Goal: Communication & Community: Answer question/provide support

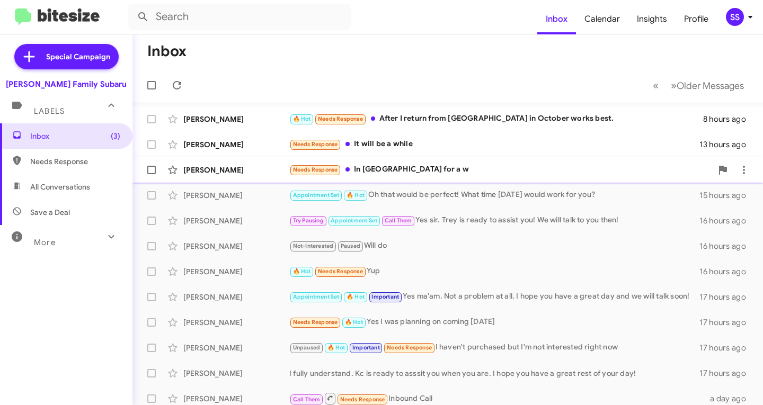
click at [439, 169] on div "Needs Response In [GEOGRAPHIC_DATA] for a w" at bounding box center [500, 170] width 423 height 12
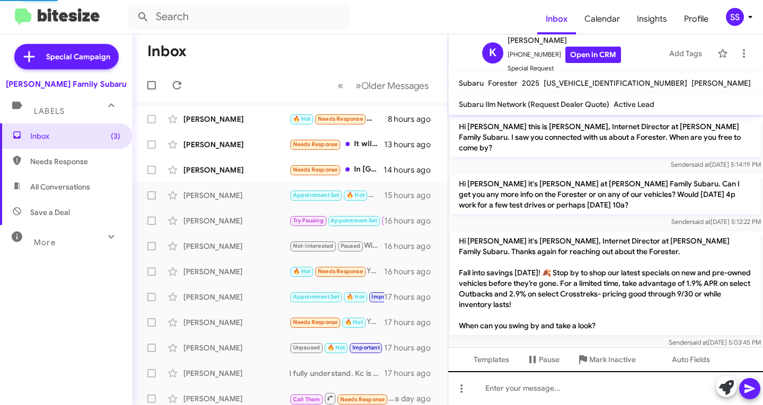
scroll to position [39, 0]
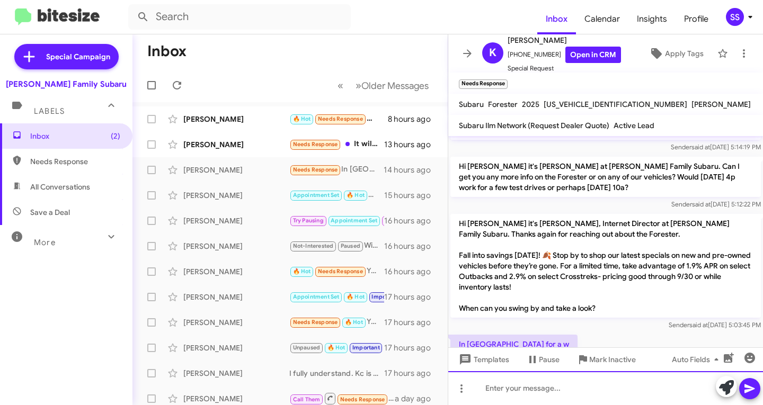
click at [584, 395] on div at bounding box center [605, 388] width 315 height 34
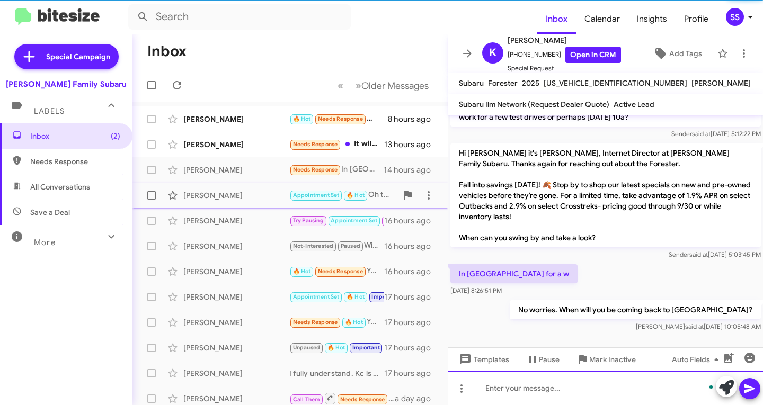
scroll to position [77, 0]
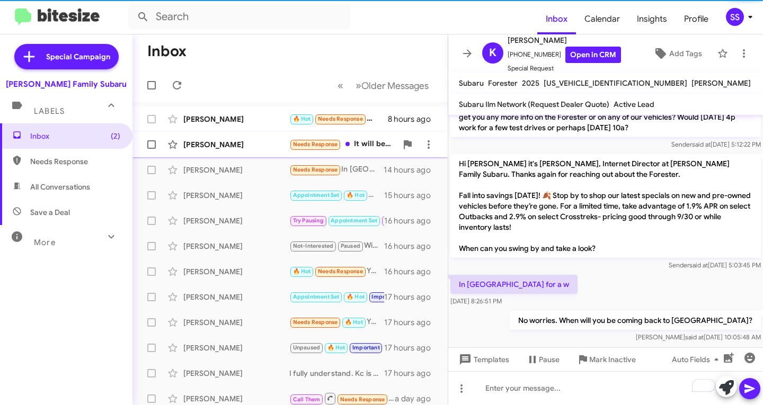
click at [240, 139] on div "[PERSON_NAME]" at bounding box center [236, 144] width 106 height 11
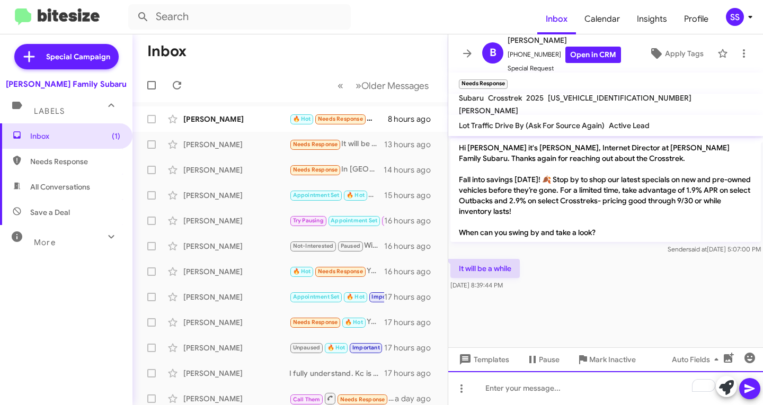
click at [518, 379] on div "To enrich screen reader interactions, please activate Accessibility in Grammarl…" at bounding box center [605, 388] width 315 height 34
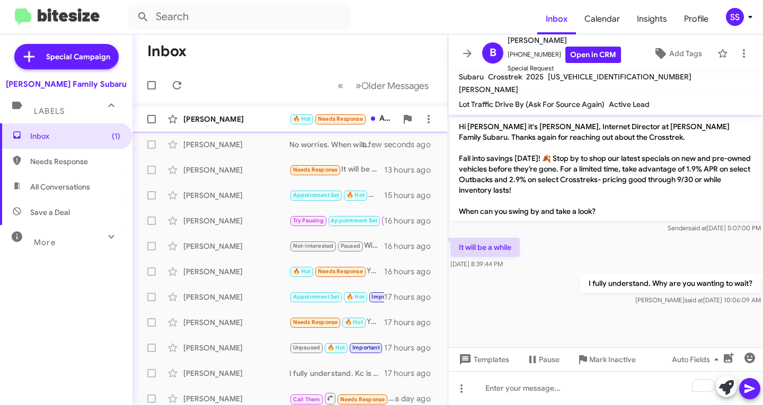
click at [222, 120] on div "[PERSON_NAME]" at bounding box center [236, 119] width 106 height 11
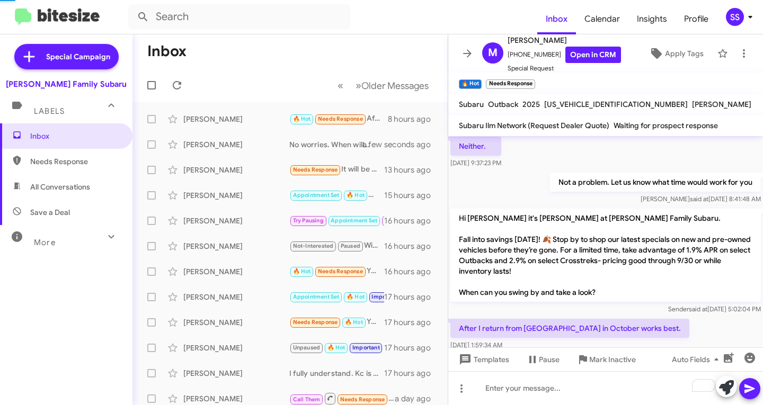
scroll to position [137, 0]
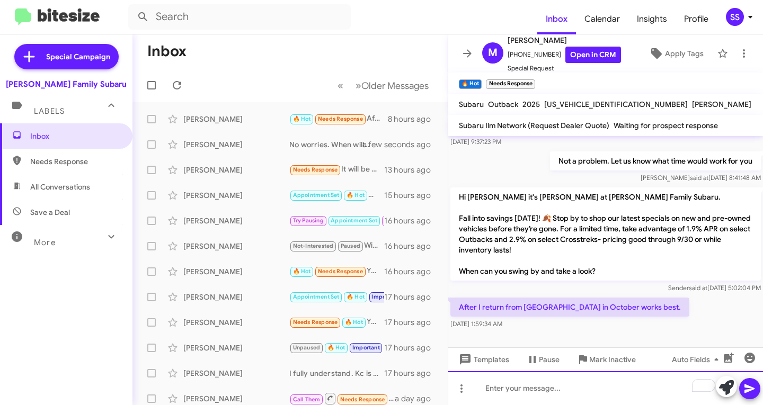
click at [562, 397] on div "To enrich screen reader interactions, please activate Accessibility in Grammarl…" at bounding box center [605, 388] width 315 height 34
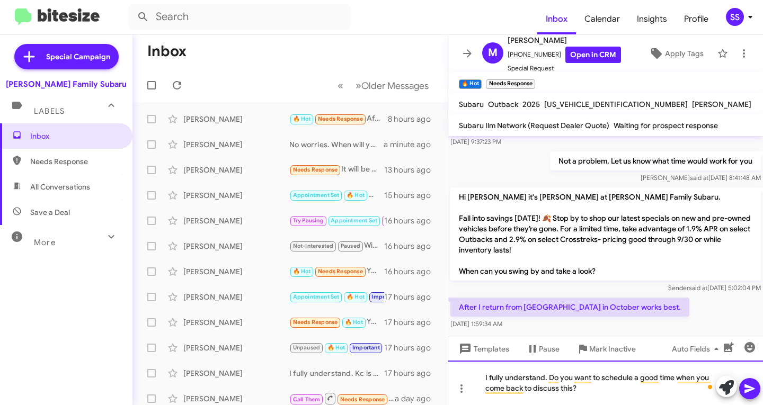
click at [582, 391] on div "I fully understand. Do you want to schedule a good time when you come back to d…" at bounding box center [605, 383] width 315 height 44
click at [745, 389] on icon at bounding box center [749, 388] width 13 height 13
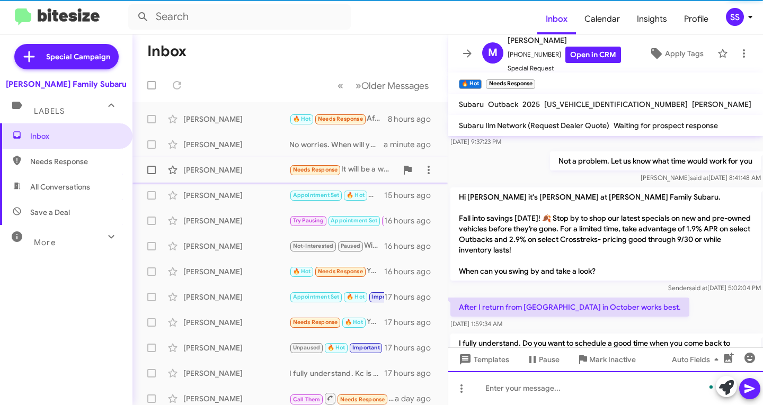
scroll to position [186, 0]
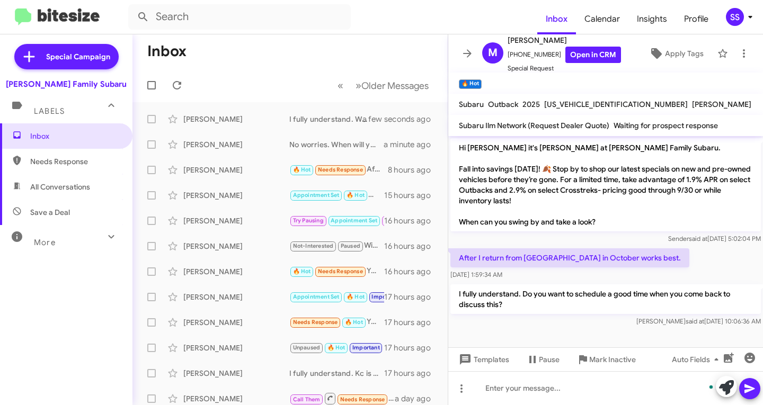
click at [77, 213] on span "Save a Deal" at bounding box center [66, 212] width 132 height 25
type input "in:not-interested"
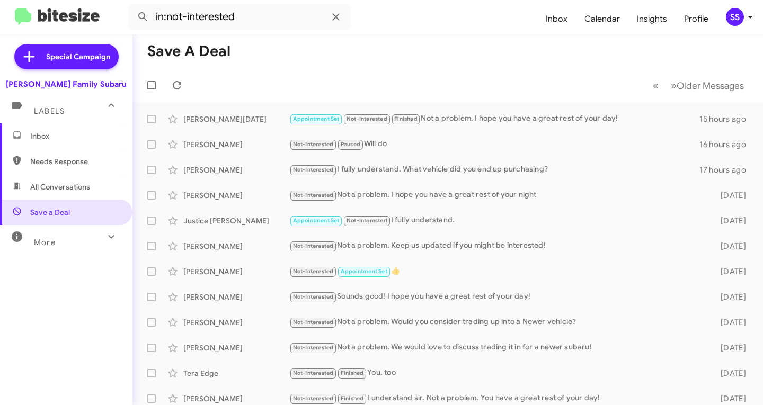
click at [85, 131] on span "Inbox" at bounding box center [75, 136] width 90 height 11
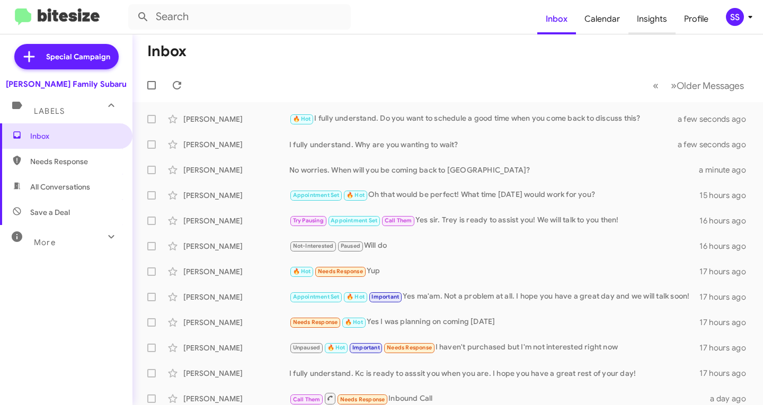
click at [648, 21] on span "Insights" at bounding box center [651, 19] width 47 height 31
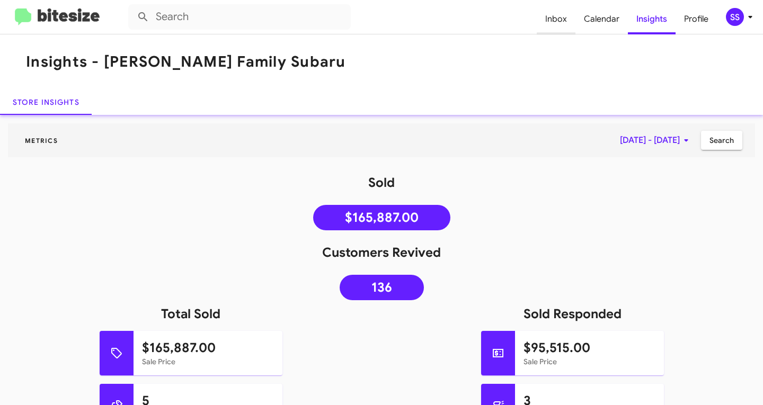
click at [563, 12] on span "Inbox" at bounding box center [555, 19] width 39 height 31
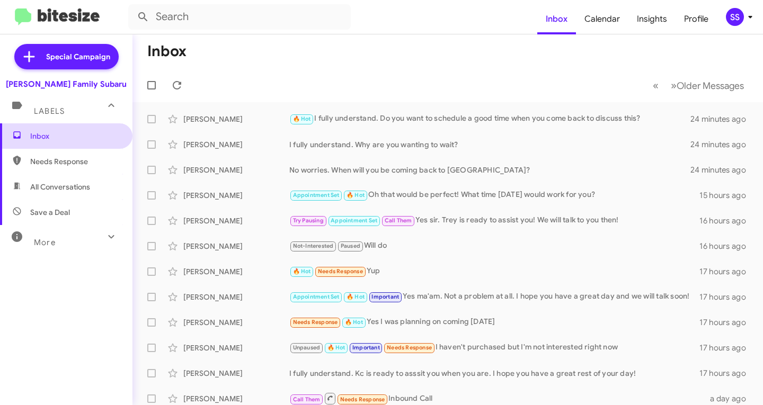
click at [88, 138] on span "Inbox" at bounding box center [75, 136] width 90 height 11
click at [57, 222] on span "Save a Deal" at bounding box center [66, 212] width 132 height 25
type input "in:not-interested"
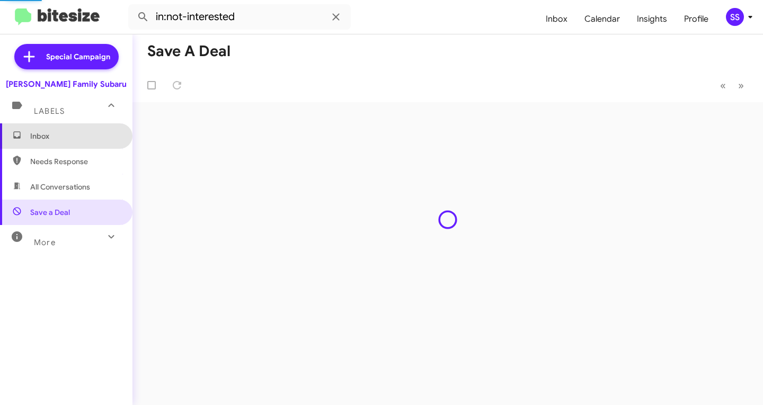
click at [77, 145] on span "Inbox" at bounding box center [66, 135] width 132 height 25
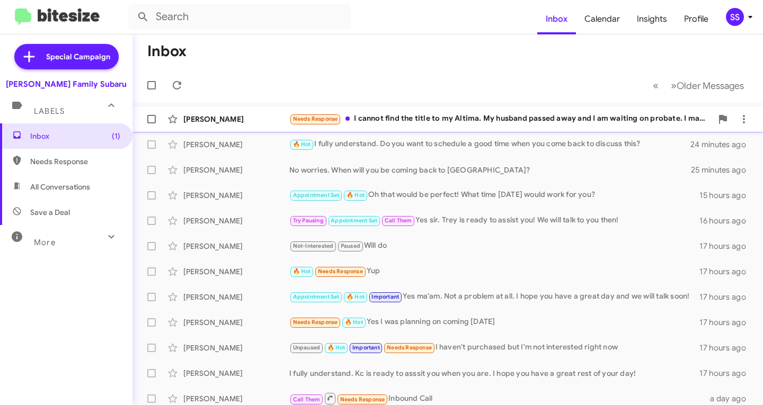
click at [425, 126] on div "[PERSON_NAME] Needs Response I cannot find the title to my Altima. My husband p…" at bounding box center [447, 119] width 613 height 21
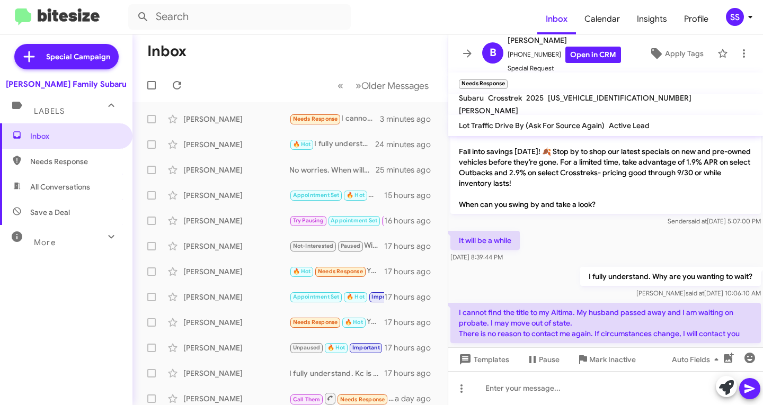
scroll to position [49, 0]
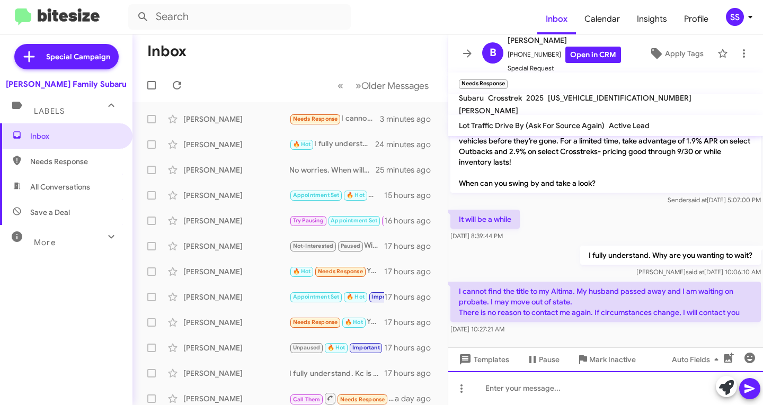
click at [560, 388] on div at bounding box center [605, 388] width 315 height 34
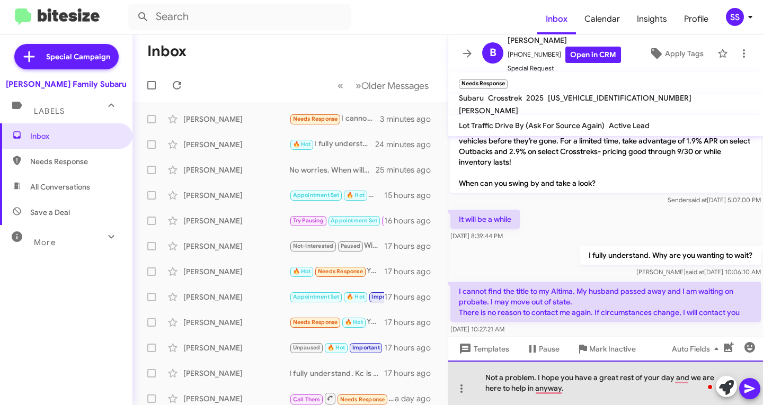
click at [538, 377] on div "Not a problem. I hope you have a great rest of your day and we are here to help…" at bounding box center [605, 383] width 315 height 44
click at [682, 393] on div "Not a problem. I am sorry for your loss.. I hope you have a great rest of your …" at bounding box center [605, 383] width 315 height 44
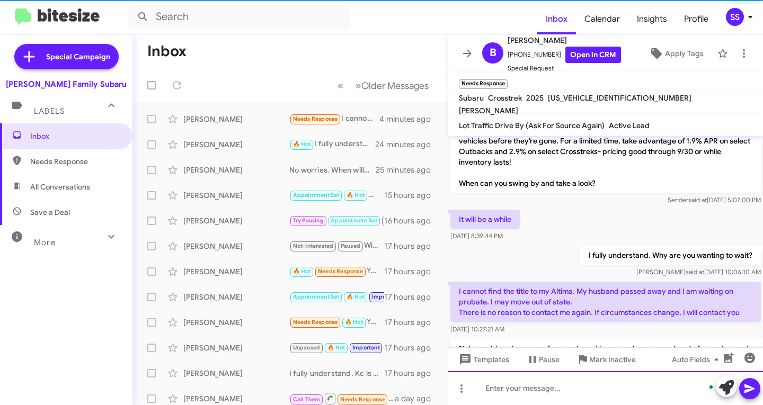
scroll to position [98, 0]
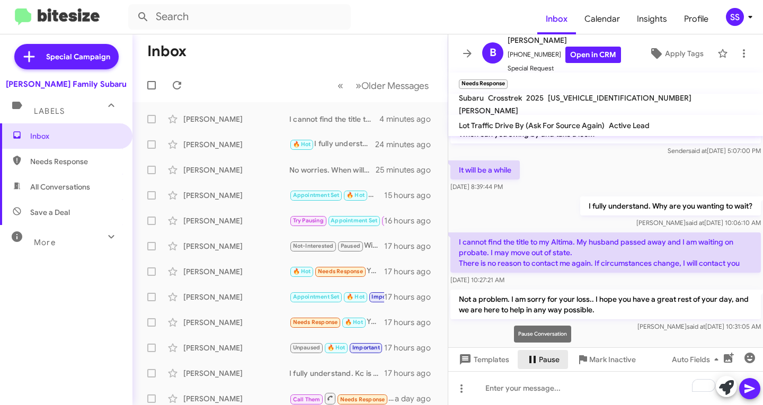
click at [539, 359] on span "Pause" at bounding box center [549, 359] width 21 height 19
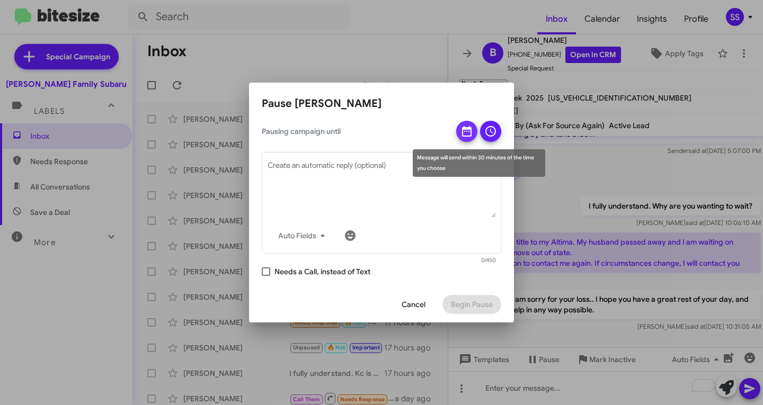
click at [463, 131] on icon at bounding box center [466, 131] width 13 height 13
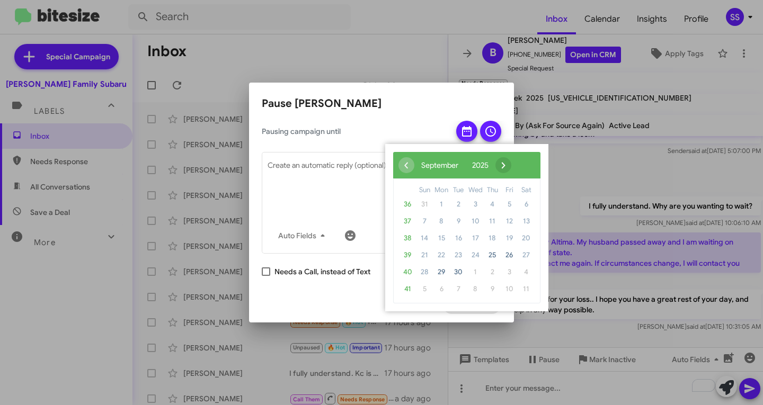
click at [511, 163] on span "›" at bounding box center [503, 165] width 16 height 16
click at [503, 163] on span "›" at bounding box center [495, 165] width 16 height 16
click at [509, 163] on span "›" at bounding box center [501, 165] width 16 height 16
click at [512, 237] on span "19" at bounding box center [508, 238] width 17 height 17
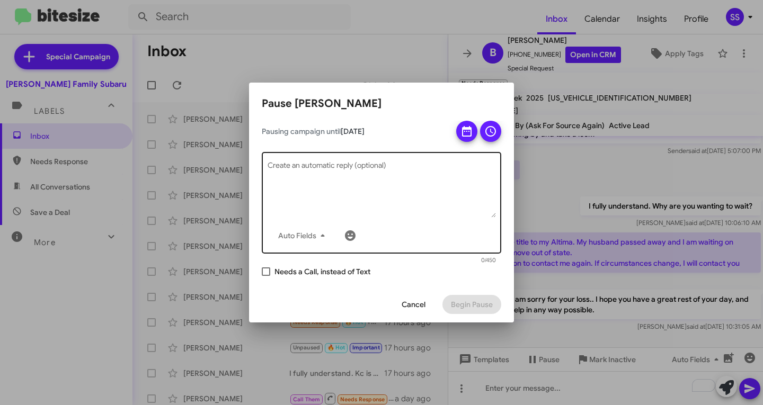
click at [315, 171] on textarea "Create an automatic reply (optional)" at bounding box center [381, 190] width 228 height 55
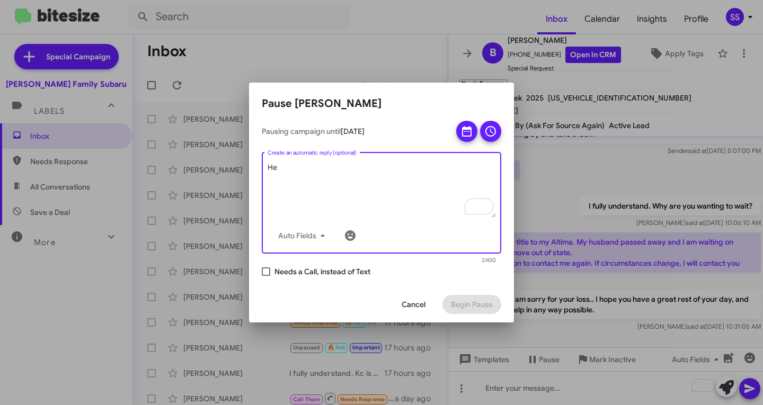
type textarea "H"
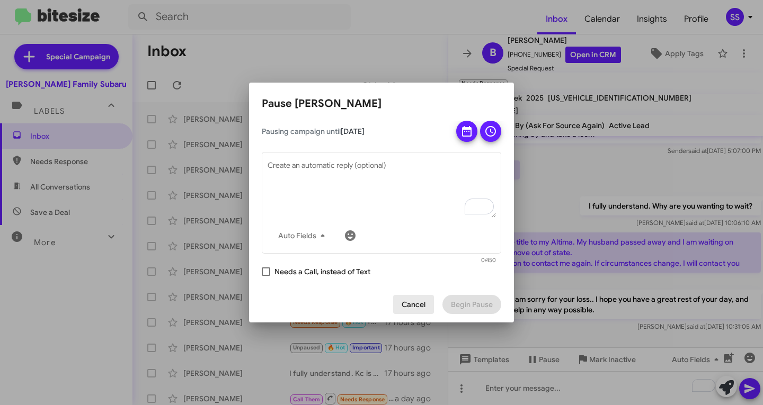
click at [415, 308] on span "Cancel" at bounding box center [413, 304] width 24 height 19
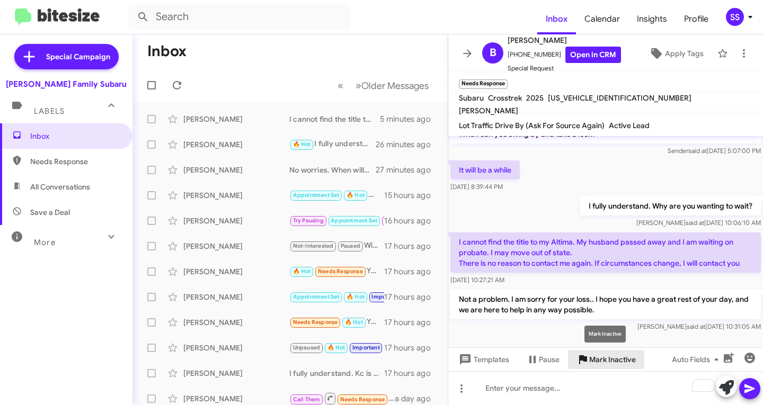
click at [614, 360] on span "Mark Inactive" at bounding box center [612, 359] width 47 height 19
